Goal: Navigation & Orientation: Find specific page/section

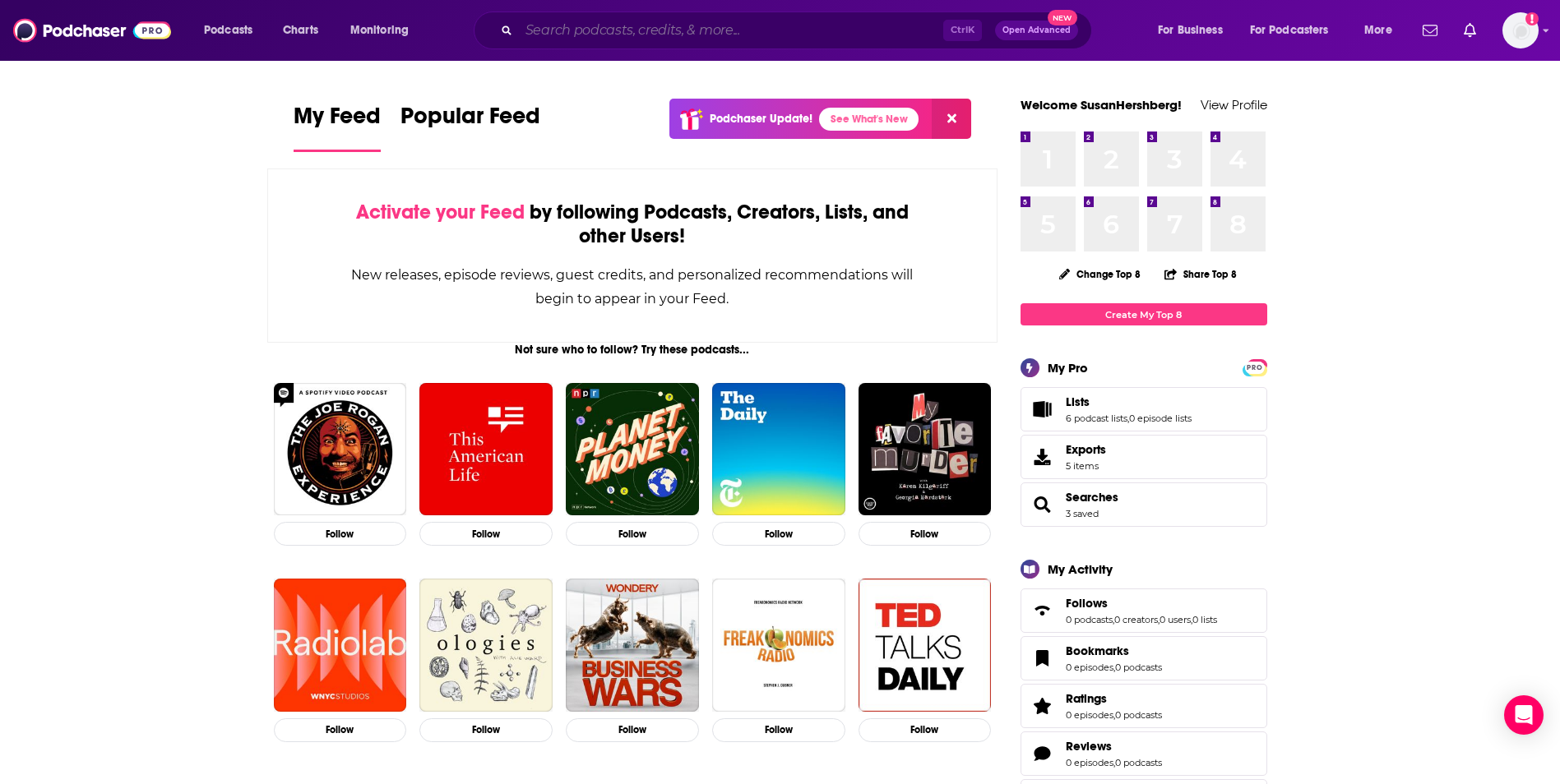
click at [732, 34] on input "Search podcasts, credits, & more..." at bounding box center [730, 30] width 424 height 26
click at [1507, 29] on img "Logged in as SusanHershberg" at bounding box center [1520, 30] width 36 height 36
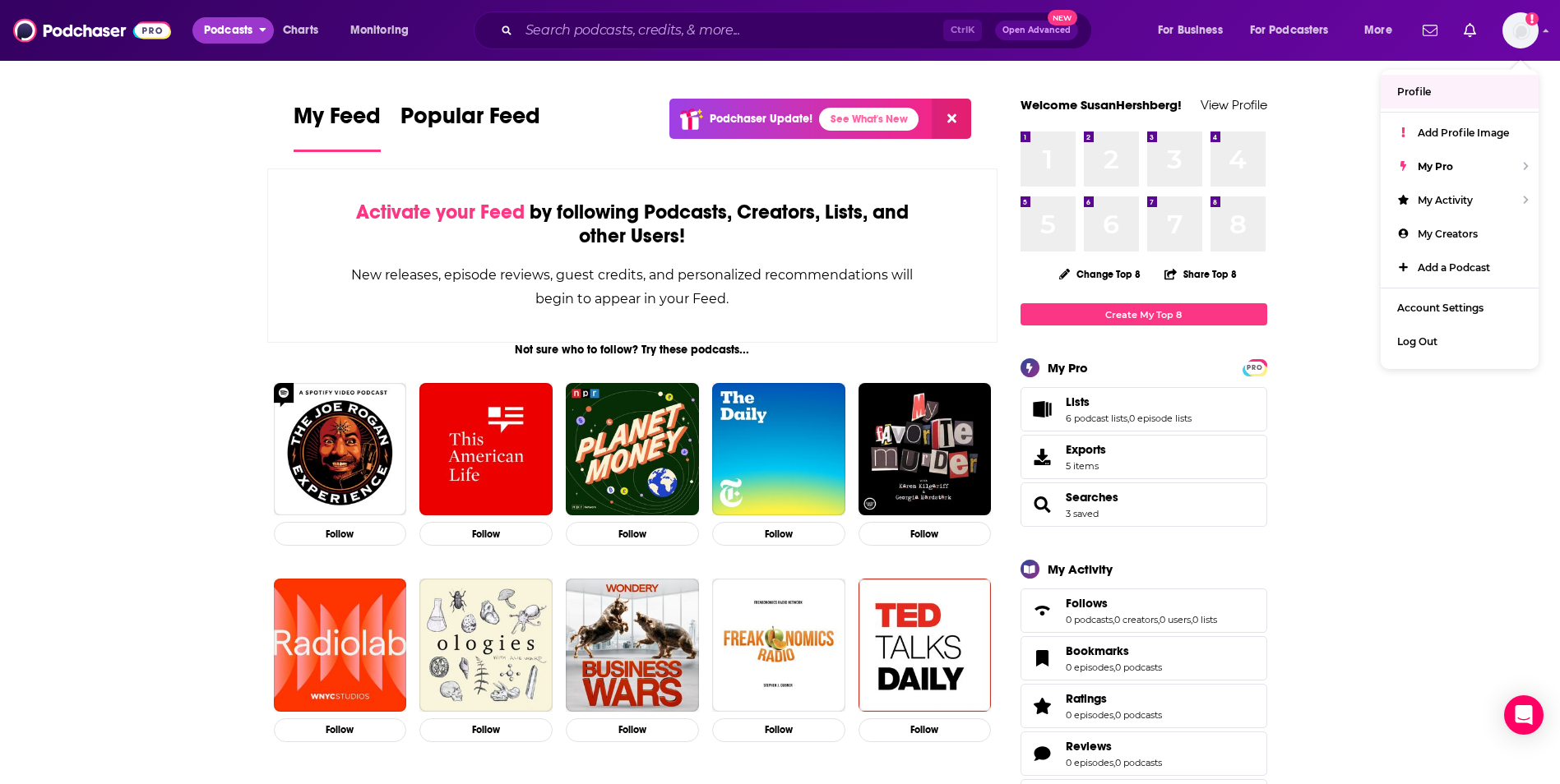
click at [212, 43] on button "Podcasts" at bounding box center [233, 30] width 81 height 26
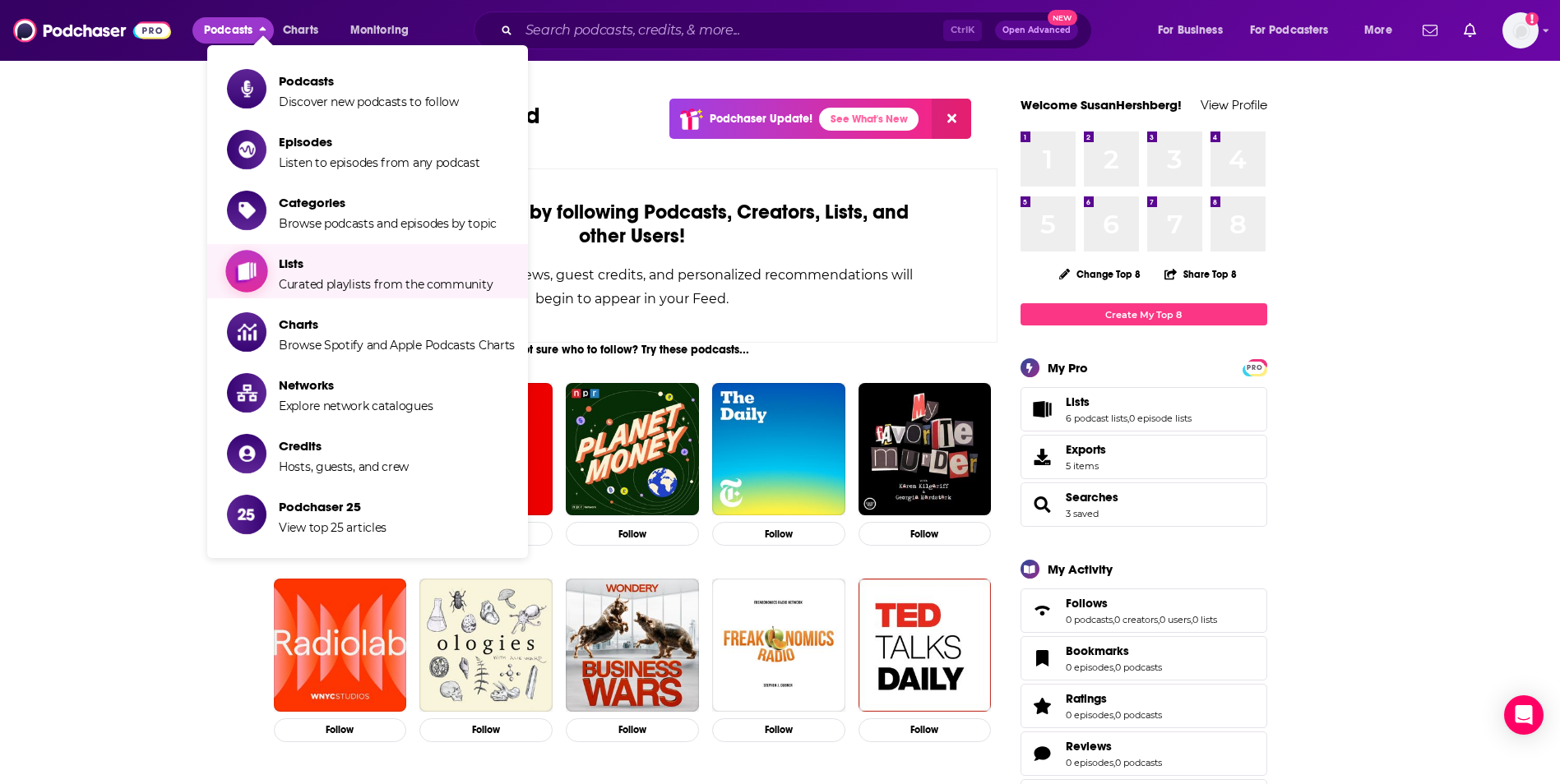
click at [297, 257] on span "Lists" at bounding box center [385, 264] width 214 height 16
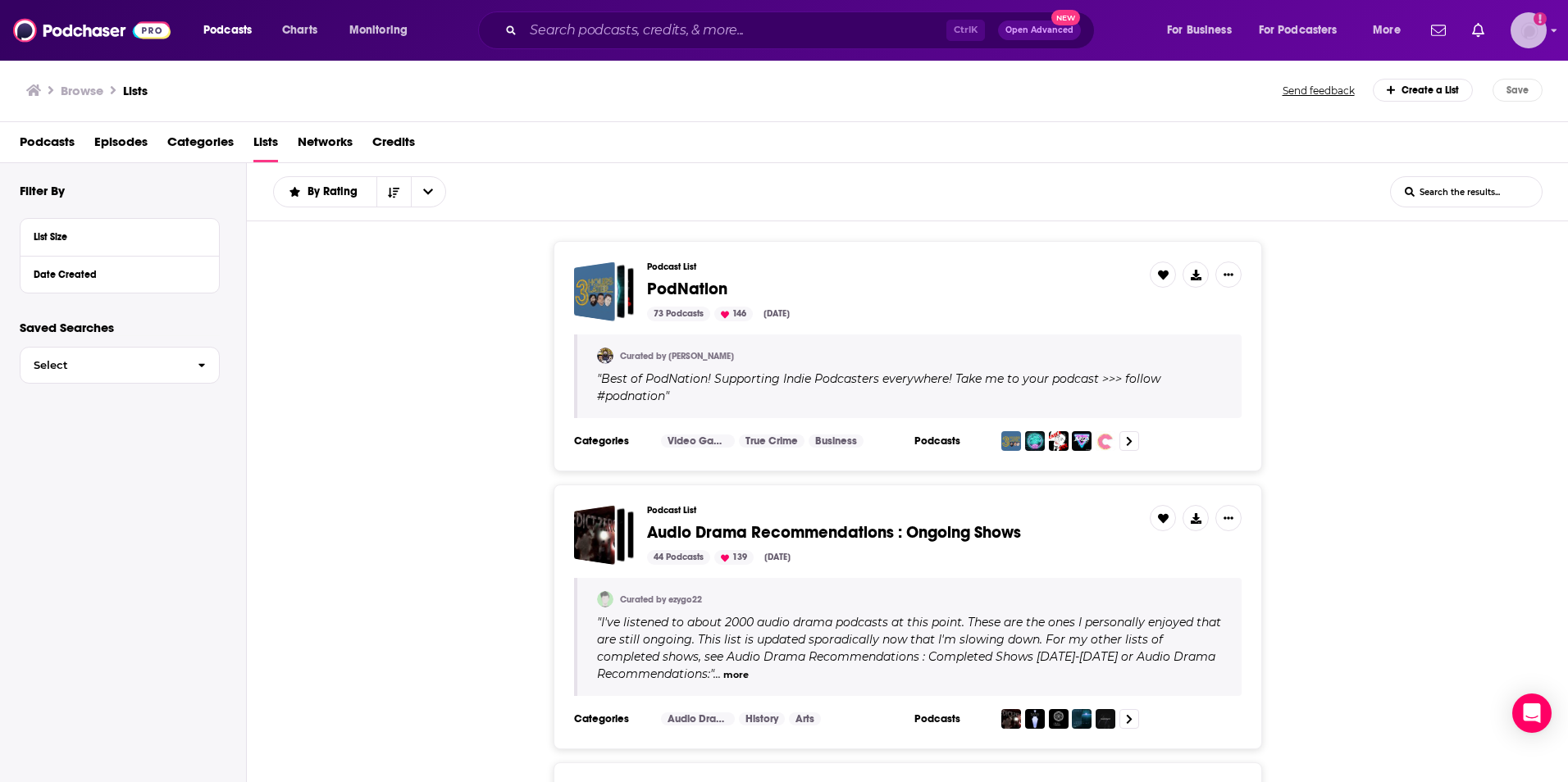
click at [1533, 28] on img "Logged in as SusanHershberg" at bounding box center [1529, 30] width 36 height 36
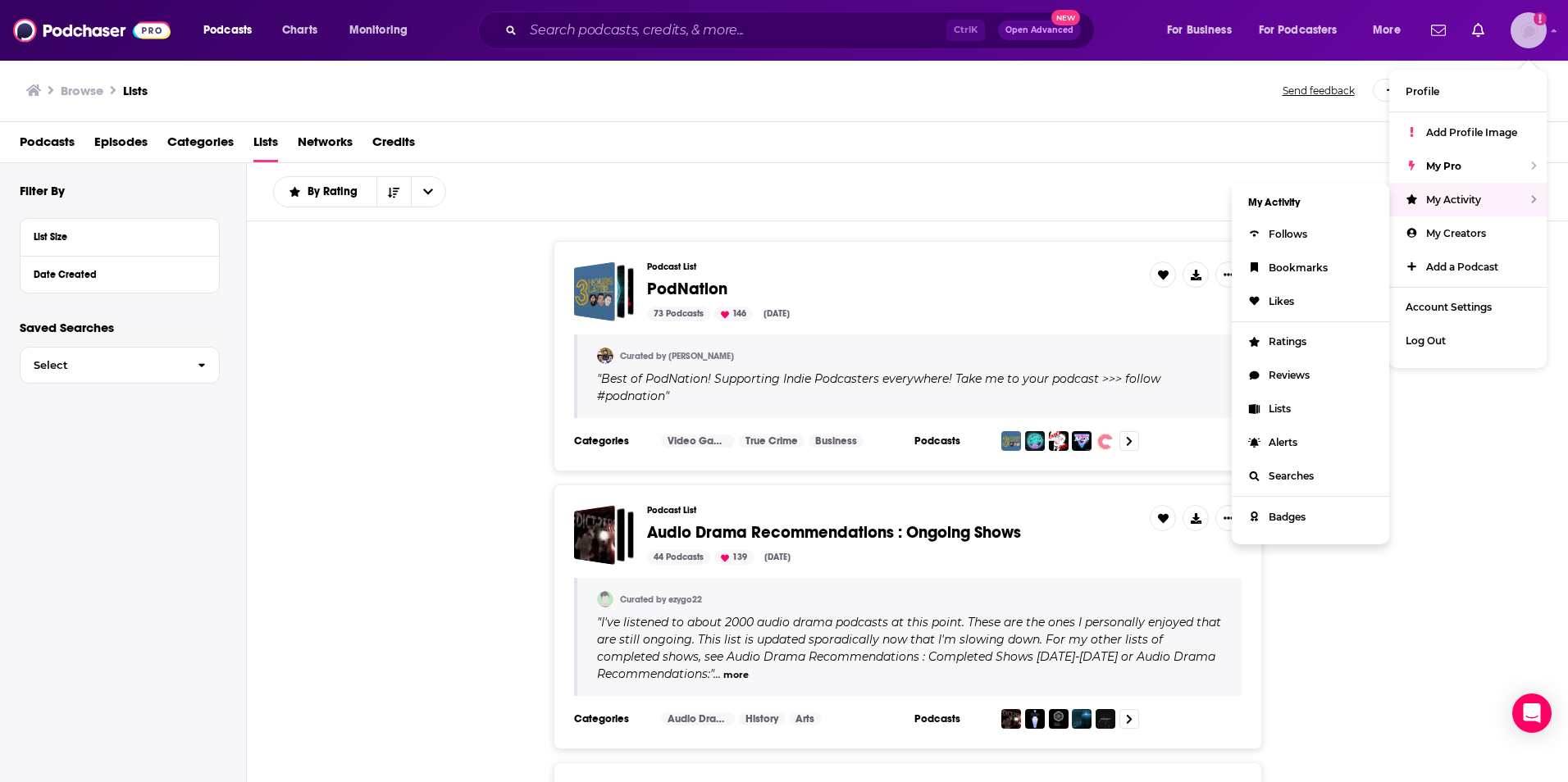
click at [1436, 191] on div "My Activity" at bounding box center [1468, 199] width 157 height 33
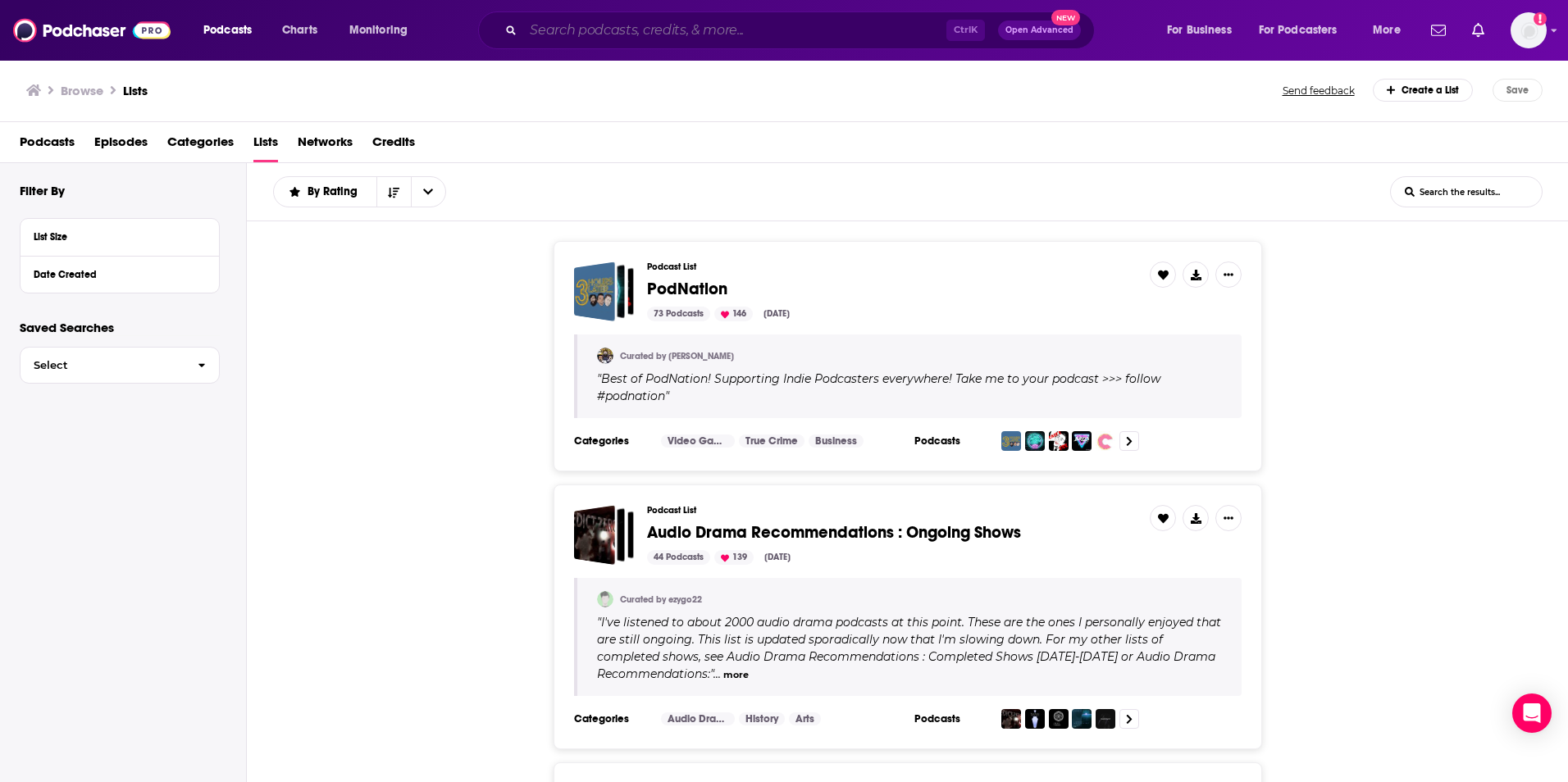
click at [599, 34] on input "Search podcasts, credits, & more..." at bounding box center [735, 30] width 423 height 26
